Goal: Contribute content: Contribute content

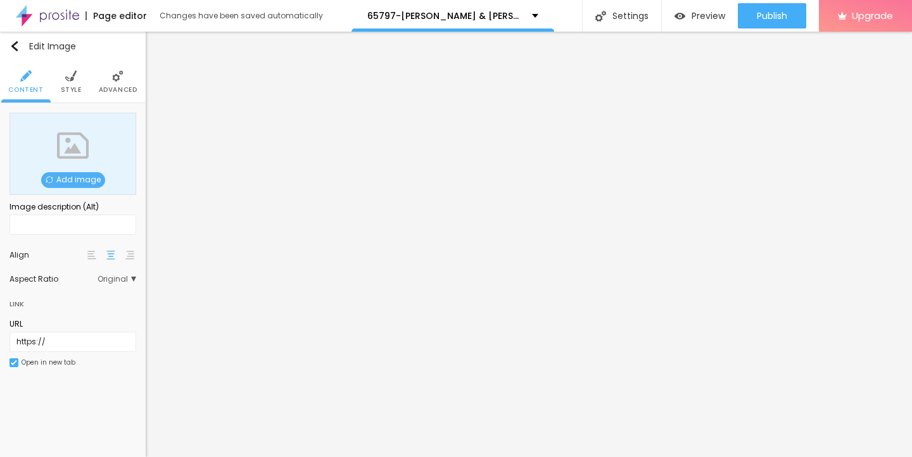
click at [63, 184] on span "Add image" at bounding box center [73, 180] width 64 height 16
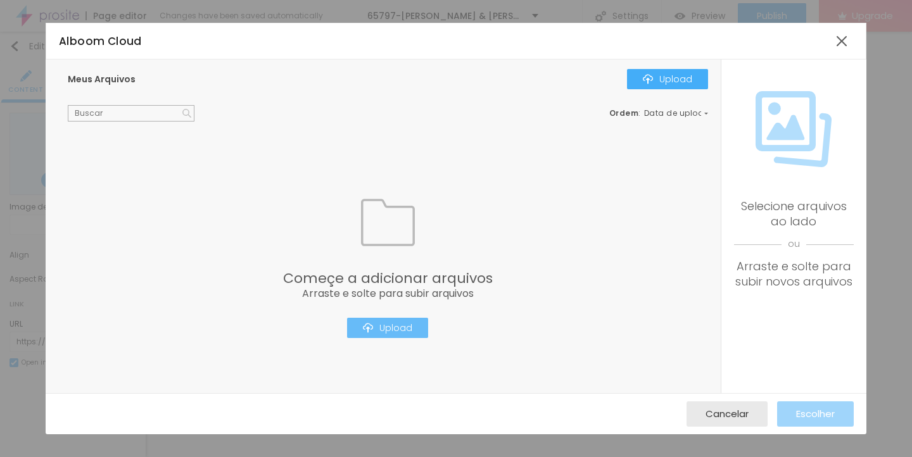
click at [385, 327] on div "Upload" at bounding box center [387, 328] width 49 height 10
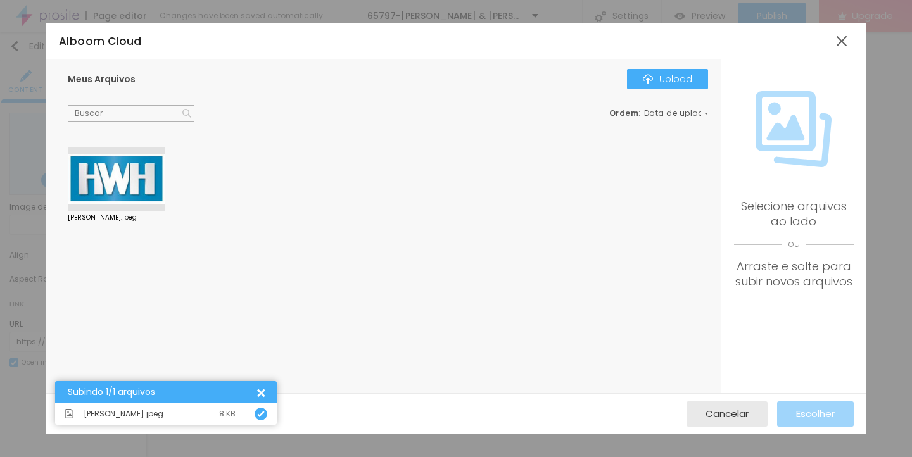
click at [111, 184] on div at bounding box center [116, 179] width 97 height 65
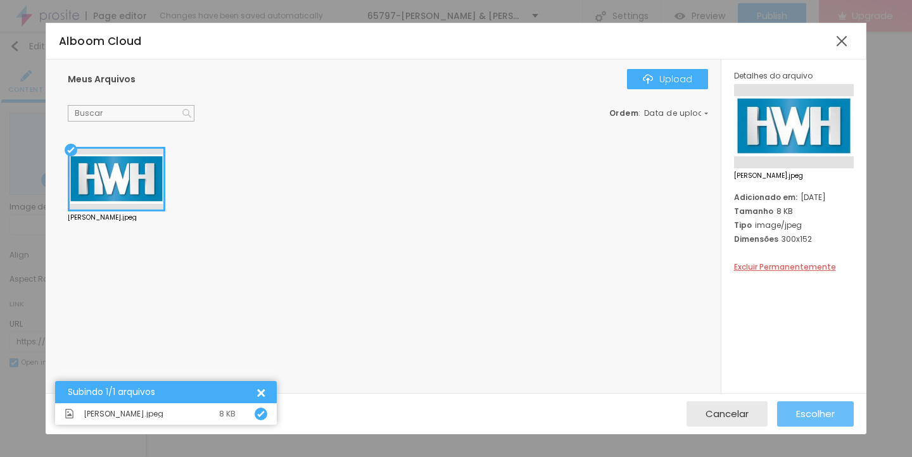
click at [809, 410] on span "Escolher" at bounding box center [815, 413] width 39 height 11
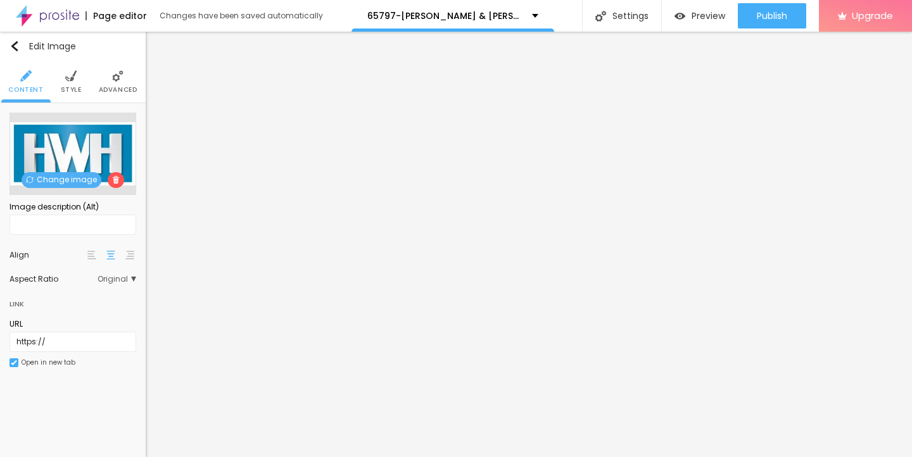
click at [72, 77] on img at bounding box center [70, 75] width 11 height 11
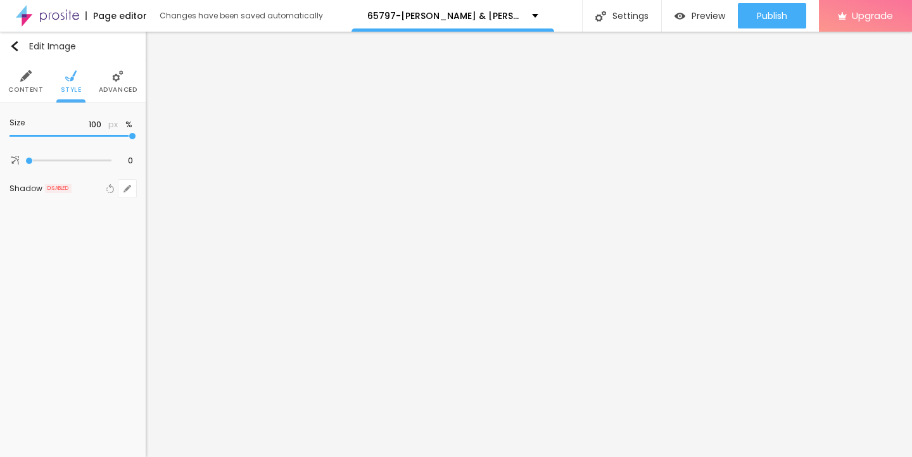
type input "95"
type input "90"
type input "85"
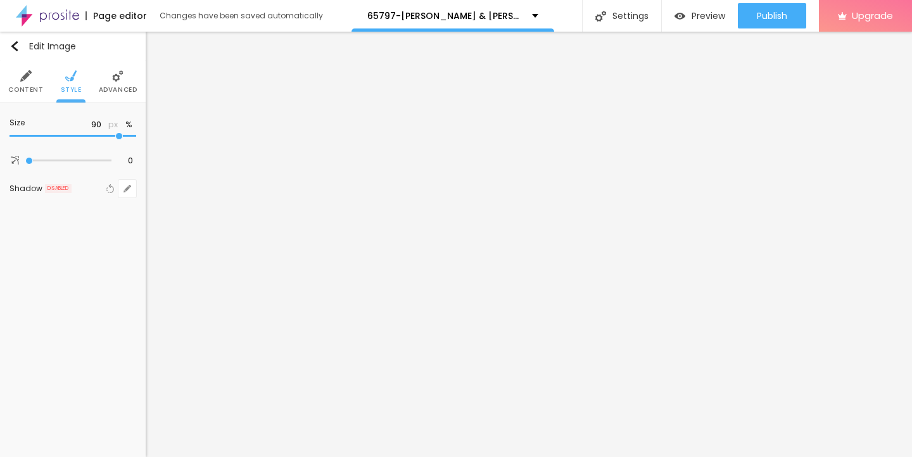
type input "85"
type input "80"
type input "70"
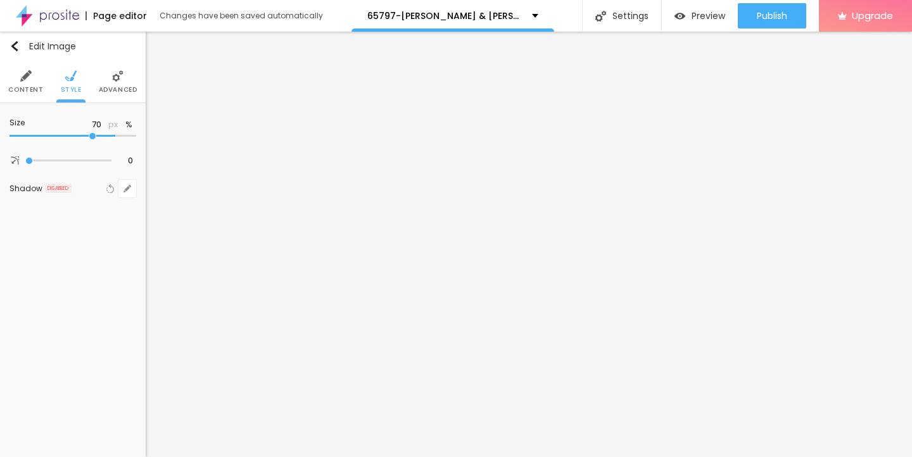
type input "60"
type input "50"
type input "45"
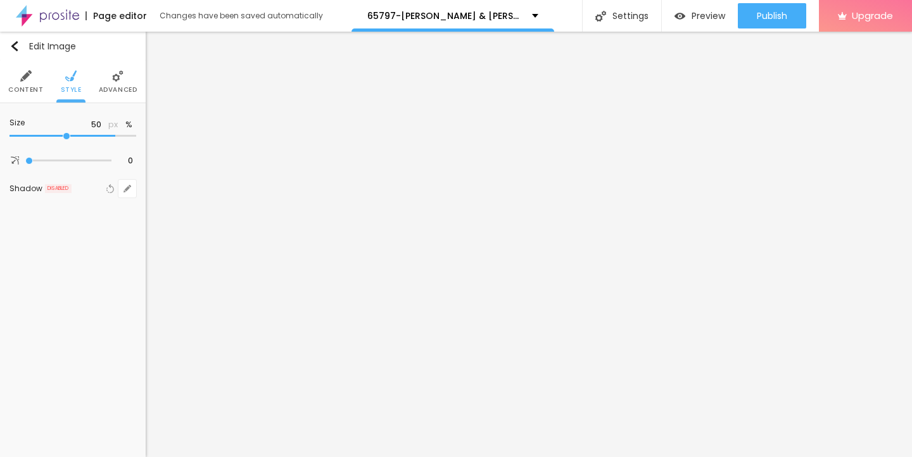
type input "45"
type input "40"
type input "35"
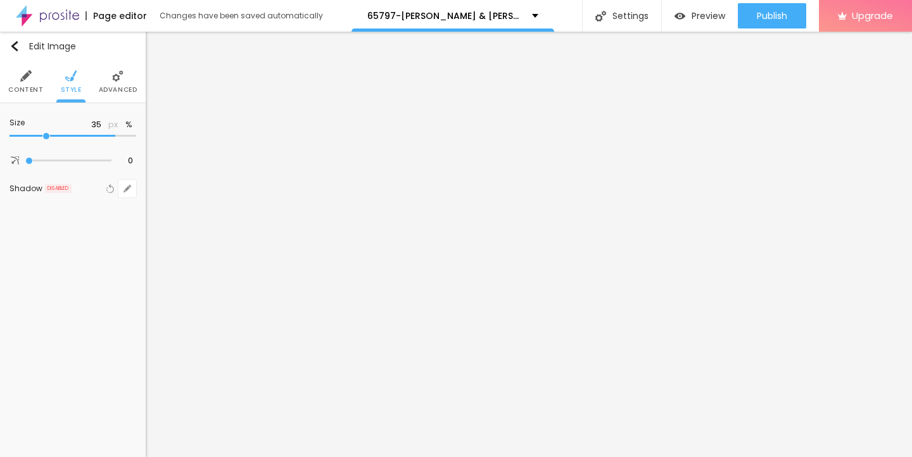
type input "30"
type input "25"
type input "20"
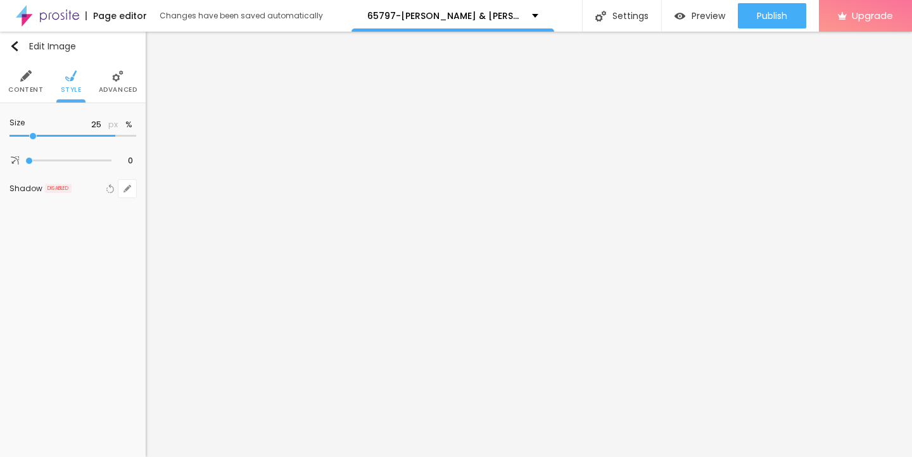
type input "20"
type input "15"
type input "10"
drag, startPoint x: 130, startPoint y: 134, endPoint x: 0, endPoint y: 134, distance: 130.4
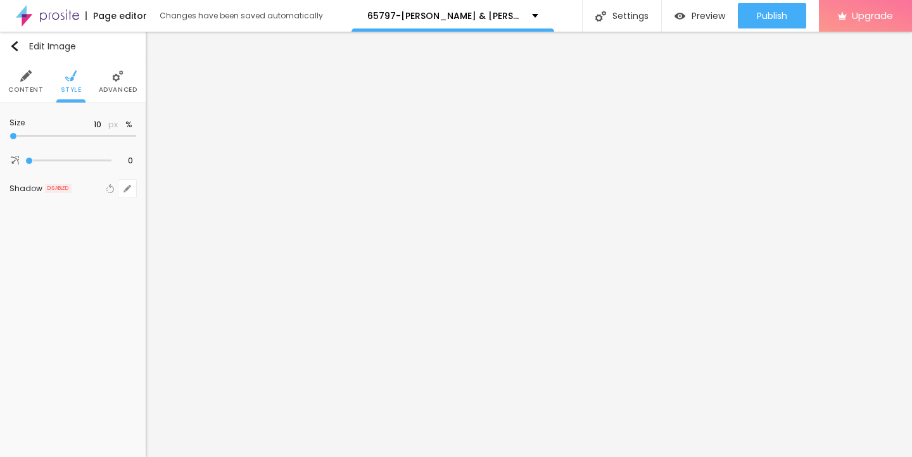
type input "10"
click at [9, 134] on input "range" at bounding box center [72, 136] width 127 height 6
click at [12, 49] on img "button" at bounding box center [14, 46] width 10 height 10
click at [124, 129] on icon "button" at bounding box center [127, 128] width 8 height 8
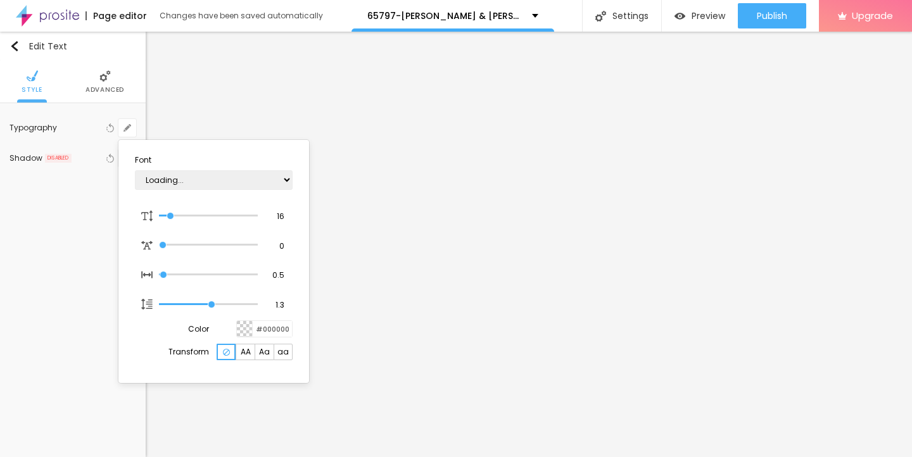
type input "1"
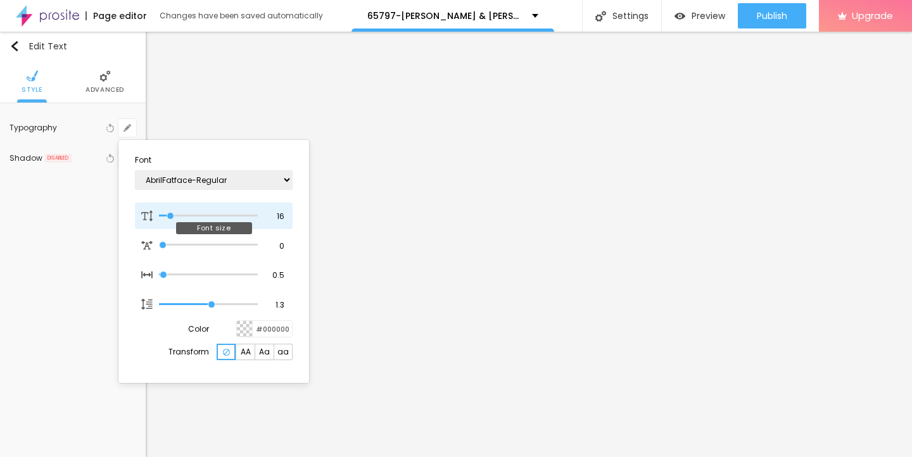
type input "17"
type input "1"
type input "19"
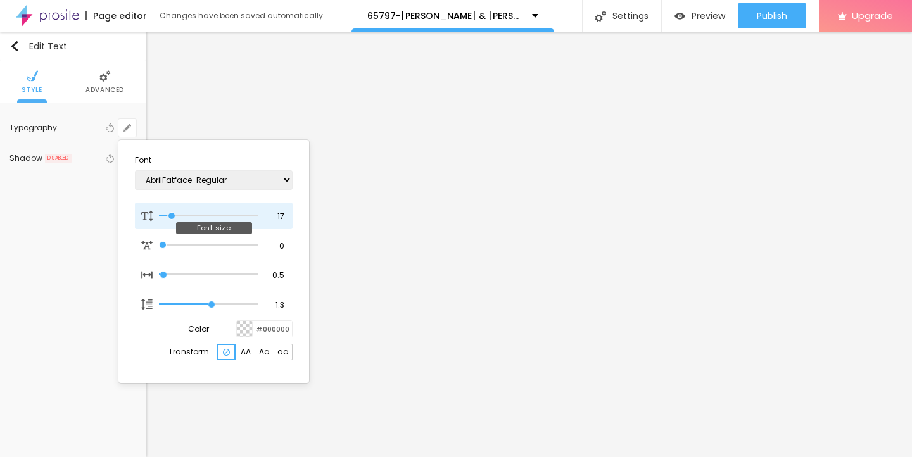
type input "1"
type input "20"
type input "1"
type input "21"
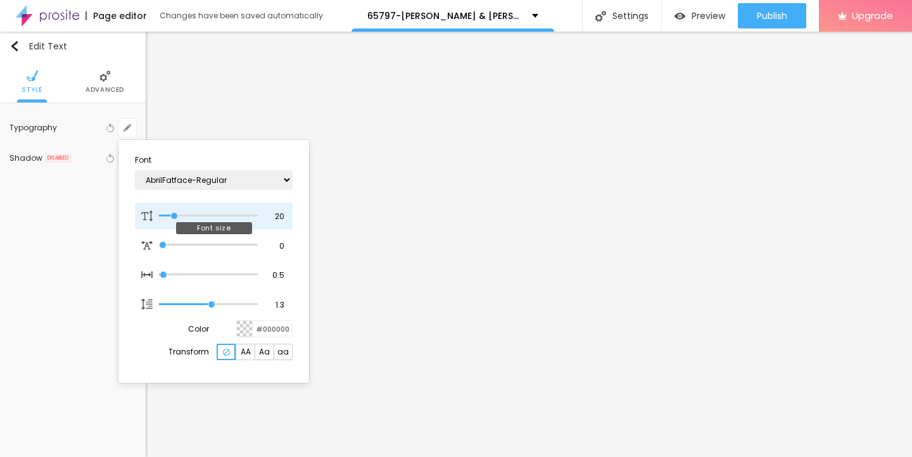
type input "21"
type input "1"
type input "22"
type input "1"
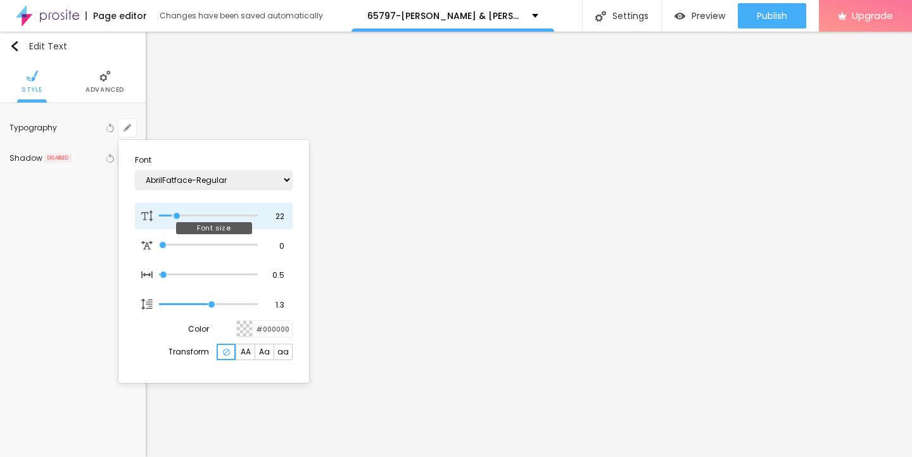
type input "23"
type input "1"
type input "24"
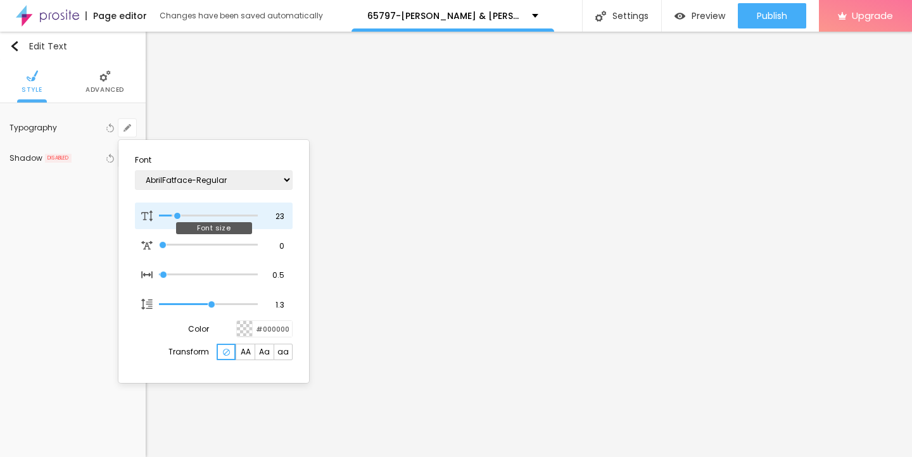
type input "1"
type input "25"
type input "1"
type input "26"
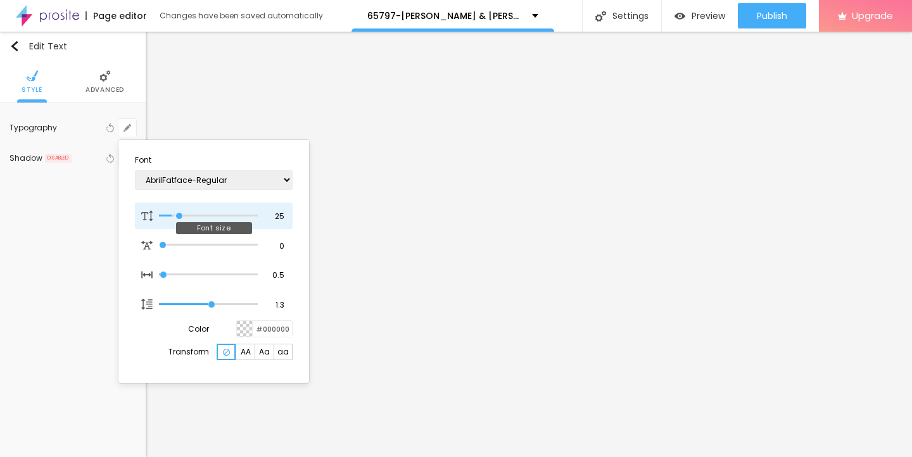
type input "26"
type input "1"
type input "25"
type input "1"
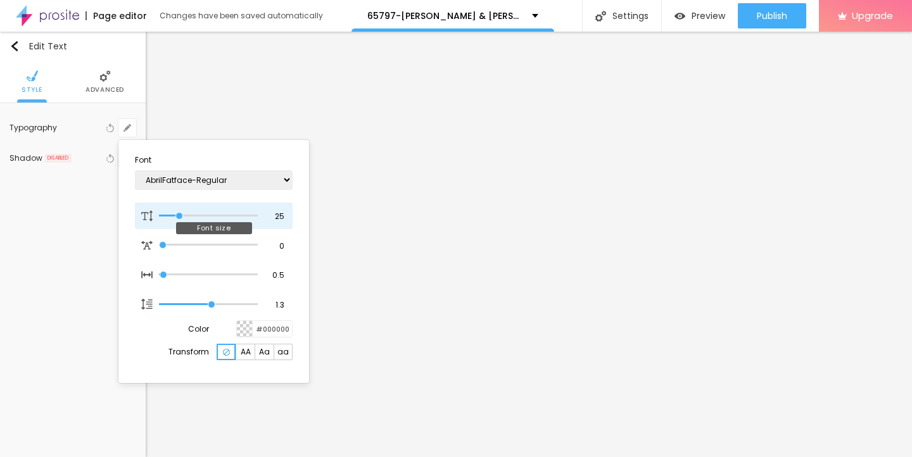
type input "24"
type input "1"
type input "23"
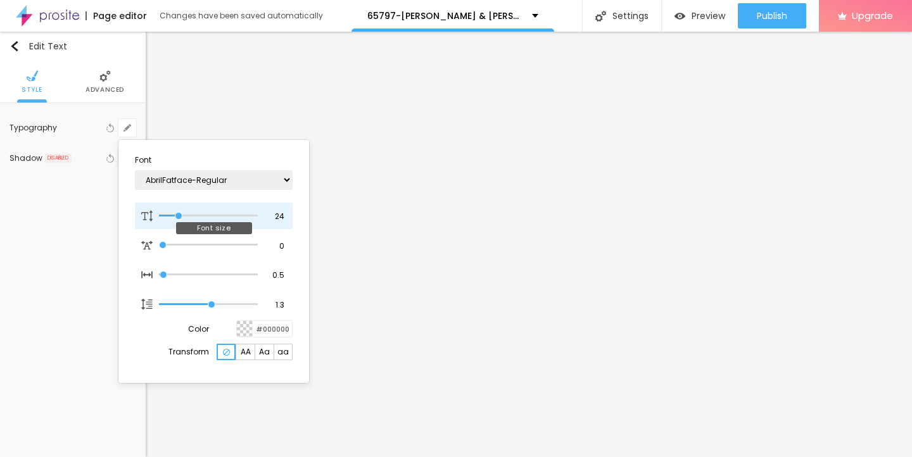
type input "1"
type input "24"
type input "1"
type input "25"
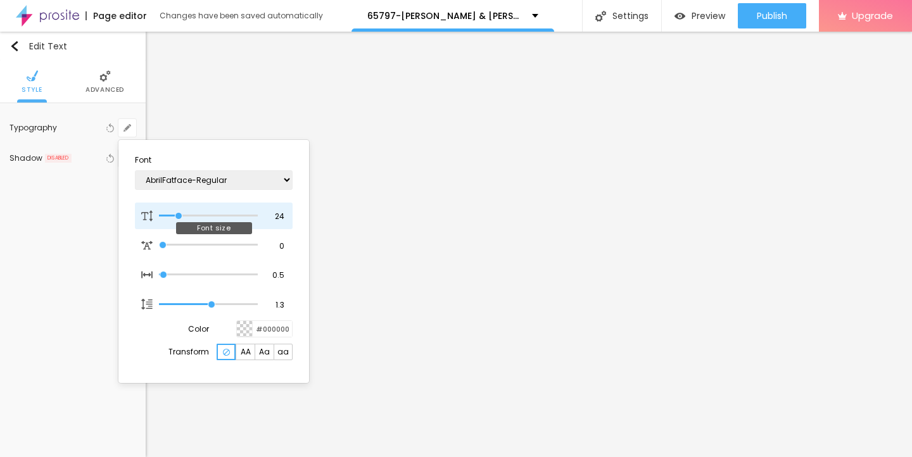
type input "25"
type input "1"
drag, startPoint x: 170, startPoint y: 213, endPoint x: 180, endPoint y: 212, distance: 9.5
type input "25"
click at [180, 213] on input "range" at bounding box center [208, 216] width 99 height 6
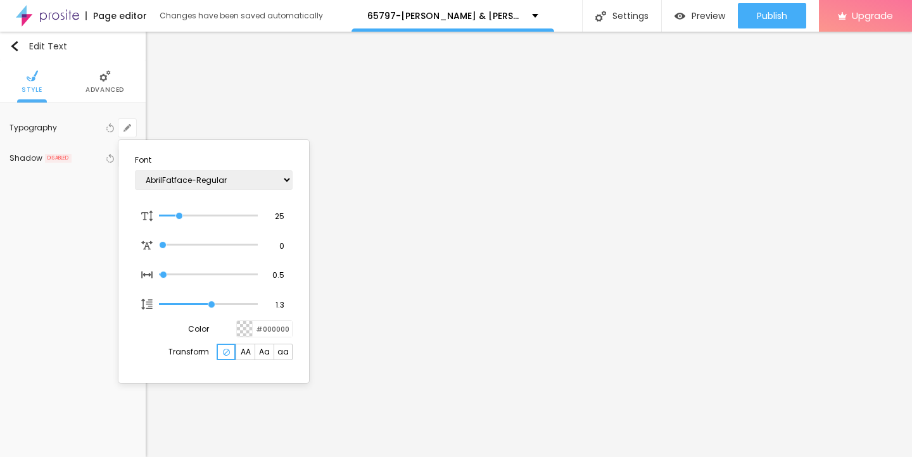
click at [346, 270] on div at bounding box center [456, 228] width 912 height 457
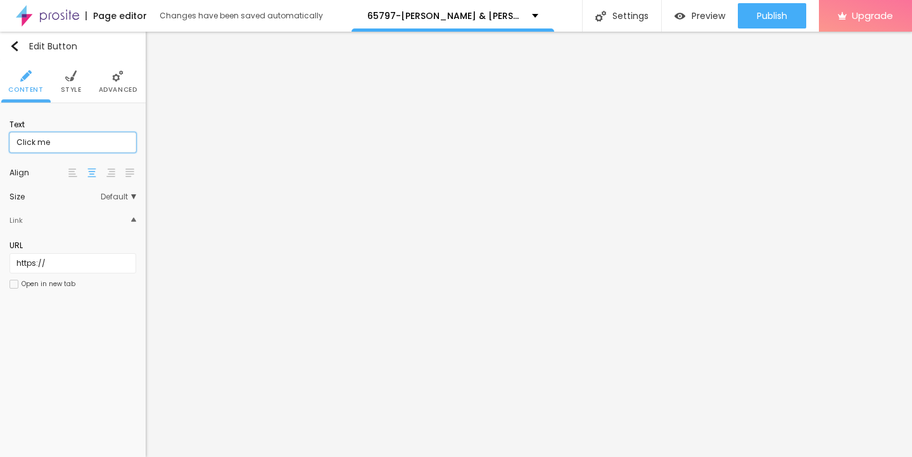
click at [65, 137] on input "Click me" at bounding box center [72, 142] width 127 height 20
drag, startPoint x: 61, startPoint y: 144, endPoint x: 0, endPoint y: 144, distance: 60.8
click at [0, 144] on div "Text Click me Align Size Default Small Default Big Link URL https:// Open in ne…" at bounding box center [73, 208] width 146 height 210
paste input "→ VIEW DOCUMENT HERE"
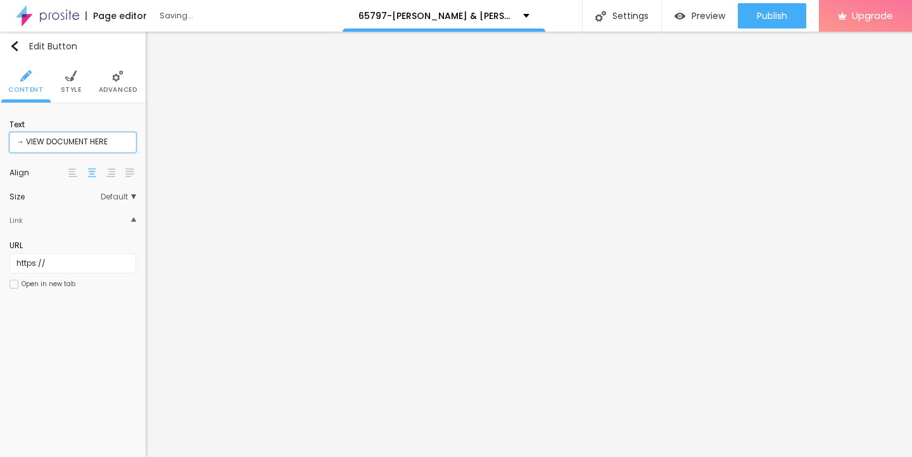
type input "→ VIEW DOCUMENT HERE"
click at [63, 262] on input "https://" at bounding box center [72, 263] width 127 height 20
click at [49, 261] on input "https://" at bounding box center [72, 263] width 127 height 20
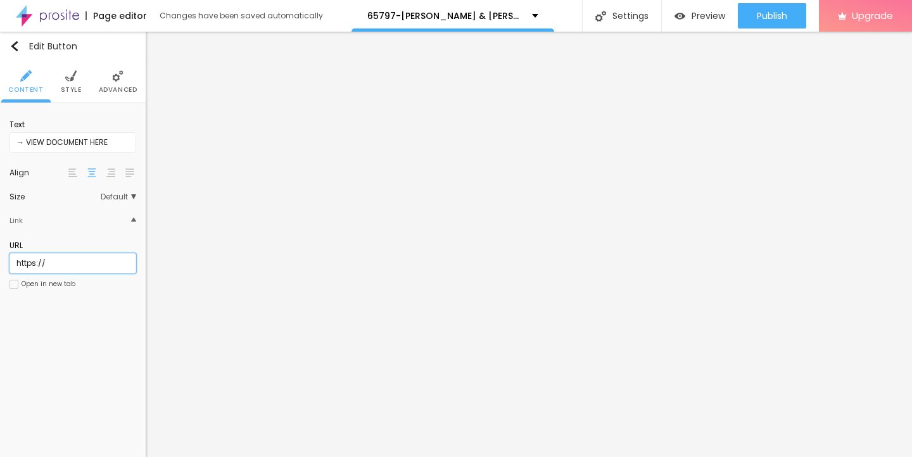
click at [49, 261] on input "https://" at bounding box center [72, 263] width 127 height 20
paste input "[DOMAIN_NAME]"
type input "[URL][DOMAIN_NAME]"
click at [68, 87] on span "Style" at bounding box center [71, 90] width 21 height 6
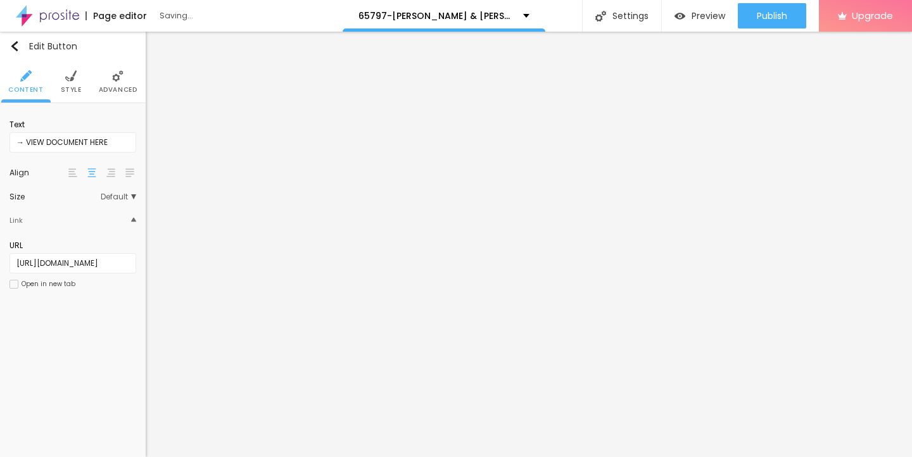
scroll to position [0, 0]
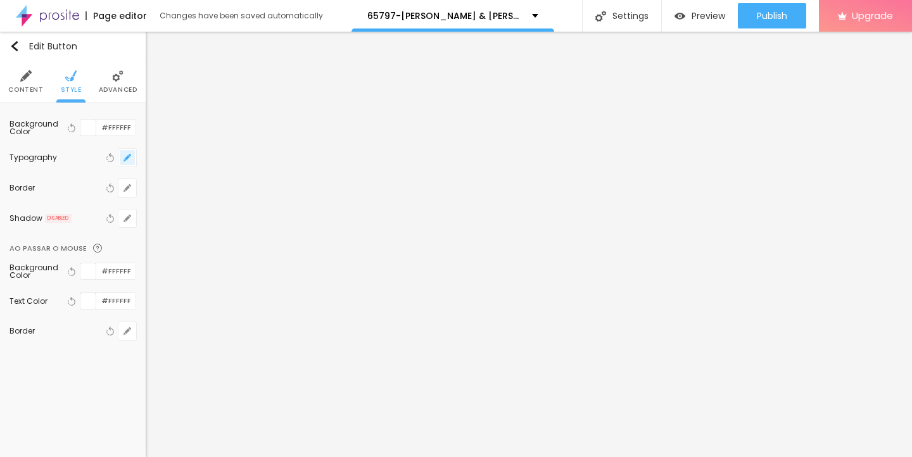
click at [128, 154] on icon "button" at bounding box center [127, 158] width 8 height 8
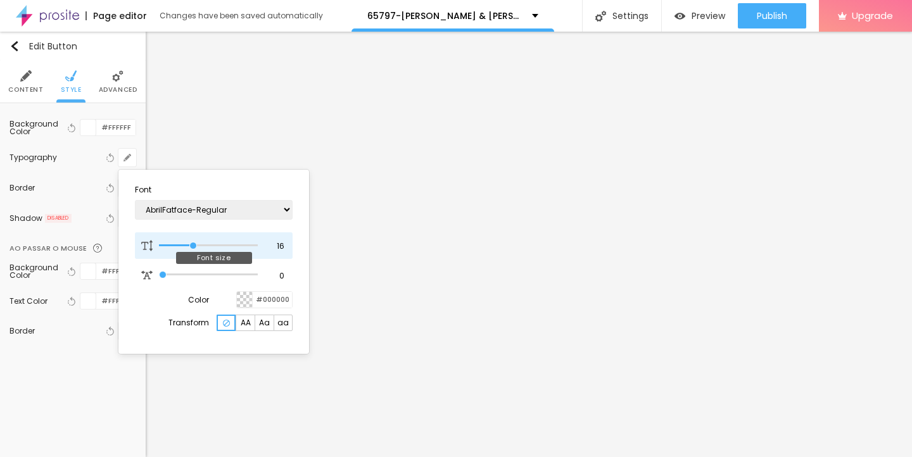
type input "17"
type input "18"
type input "19"
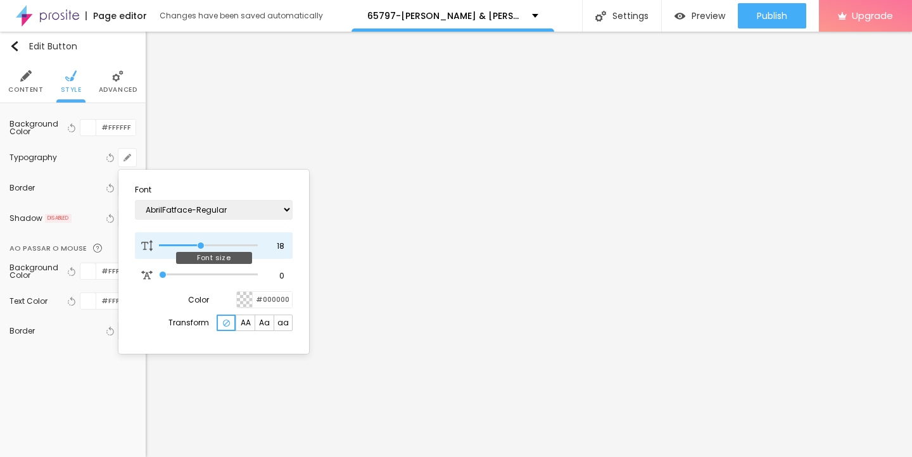
type input "19"
type input "20"
type input "21"
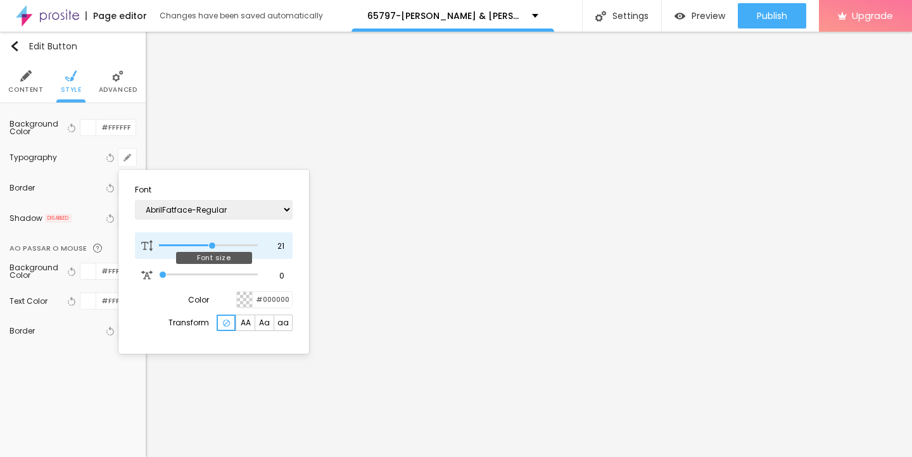
type input "22"
drag, startPoint x: 193, startPoint y: 245, endPoint x: 215, endPoint y: 245, distance: 21.5
type input "22"
click at [215, 245] on input "range" at bounding box center [208, 245] width 99 height 6
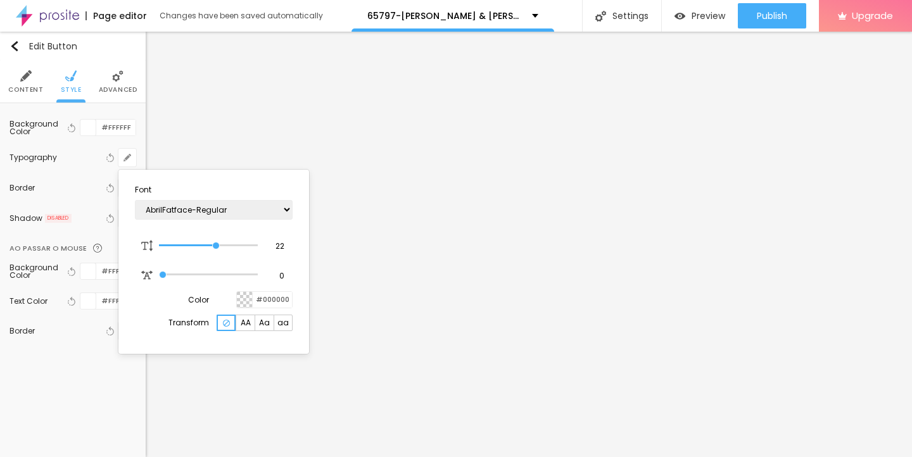
click at [382, 336] on div at bounding box center [456, 228] width 912 height 457
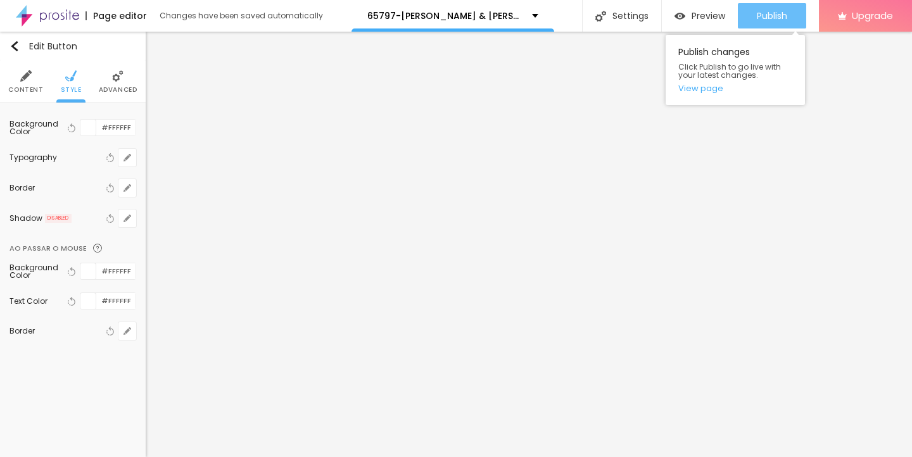
click at [765, 18] on span "Publish" at bounding box center [772, 16] width 30 height 10
